Goal: Find specific page/section: Find specific page/section

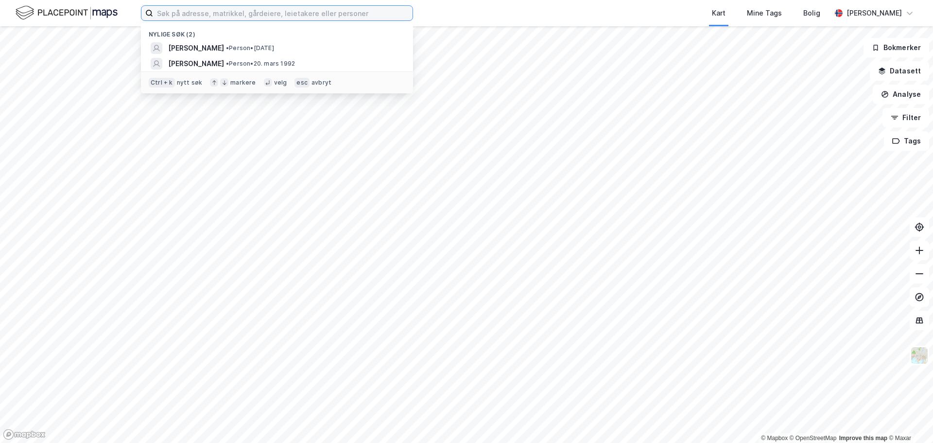
click at [291, 10] on input at bounding box center [283, 13] width 260 height 15
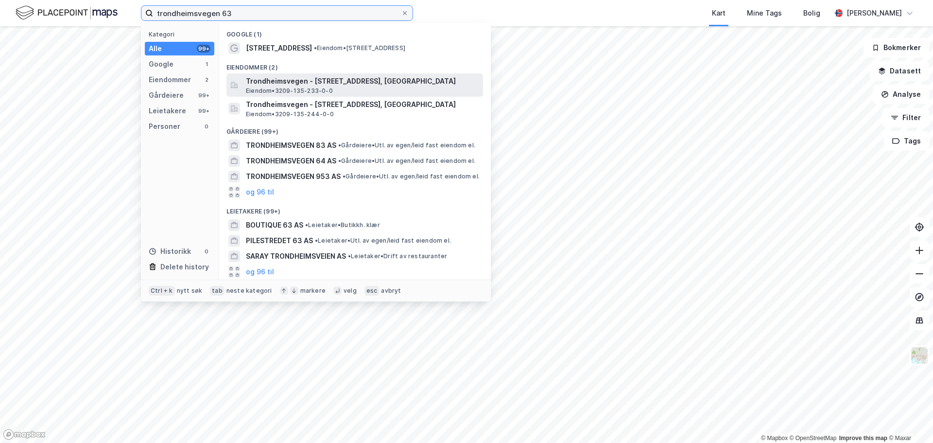
type input "trondheimsvegen 63"
click at [320, 85] on span "Trondheimsvegen - [STREET_ADDRESS], [GEOGRAPHIC_DATA]" at bounding box center [362, 81] width 233 height 12
